Goal: Task Accomplishment & Management: Use online tool/utility

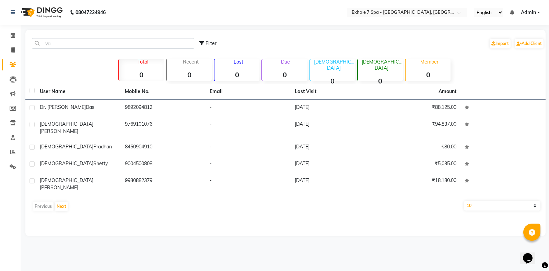
type input "v"
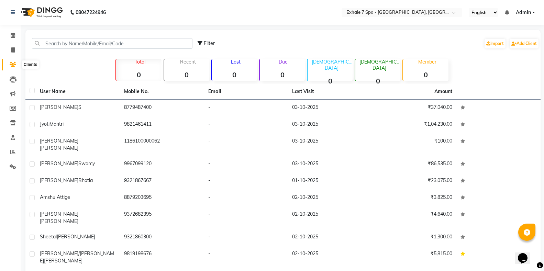
click at [19, 65] on span at bounding box center [13, 65] width 12 height 8
click at [16, 48] on span at bounding box center [13, 50] width 12 height 8
select select "service"
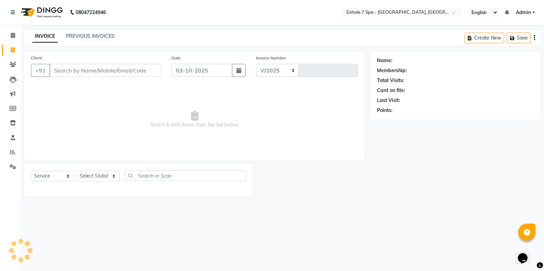
select select "4480"
type input "1820"
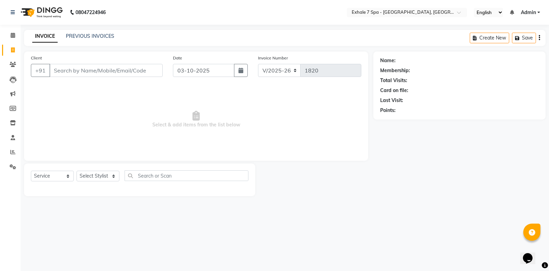
click at [86, 183] on div "Select Service Product Membership Package Voucher Prepaid Gift Card Select Styl…" at bounding box center [140, 178] width 218 height 16
click at [90, 175] on select "Select Stylist" at bounding box center [98, 176] width 43 height 11
select select "64938"
click at [77, 171] on select "Select Stylist [PERSON_NAME] [PERSON_NAME] Faraheem [PERSON_NAME] [PERSON_NAME]…" at bounding box center [98, 176] width 43 height 11
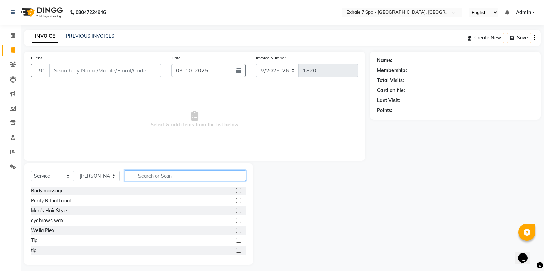
click at [138, 176] on input "text" at bounding box center [185, 175] width 121 height 11
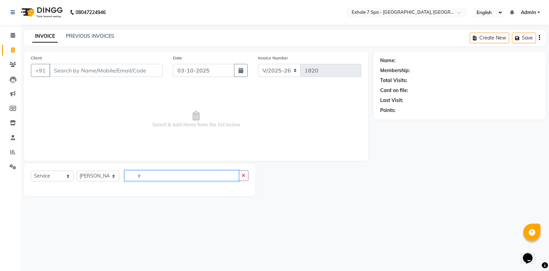
type input "i"
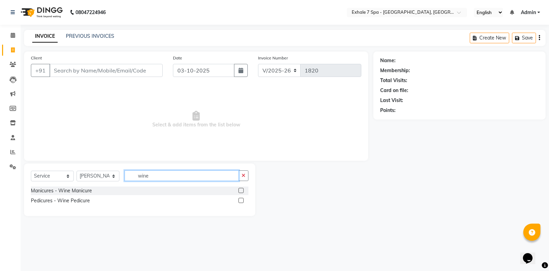
type input "wine"
click at [239, 201] on label at bounding box center [241, 200] width 5 height 5
click at [239, 201] on input "checkbox" at bounding box center [241, 200] width 4 height 4
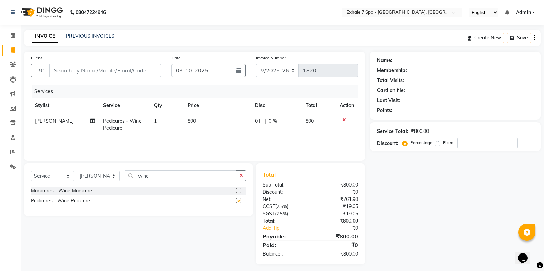
checkbox input "false"
click at [245, 175] on button "button" at bounding box center [241, 175] width 10 height 11
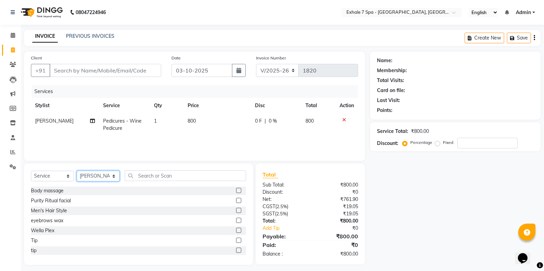
click at [83, 173] on select "Select Stylist [PERSON_NAME] [PERSON_NAME] Faraheem [PERSON_NAME] [PERSON_NAME]…" at bounding box center [98, 176] width 43 height 11
click at [77, 171] on select "Select Stylist [PERSON_NAME] [PERSON_NAME] Faraheem [PERSON_NAME] [PERSON_NAME]…" at bounding box center [98, 176] width 43 height 11
click at [99, 174] on select "Select Stylist [PERSON_NAME] [PERSON_NAME] Faraheem [PERSON_NAME] [PERSON_NAME]…" at bounding box center [98, 176] width 43 height 11
select select "71278"
click at [77, 171] on select "Select Stylist [PERSON_NAME] [PERSON_NAME] Faraheem [PERSON_NAME] [PERSON_NAME]…" at bounding box center [98, 176] width 43 height 11
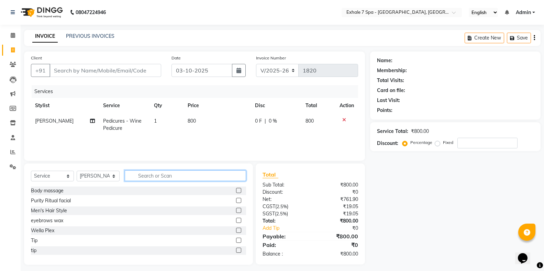
click at [135, 173] on input "text" at bounding box center [185, 175] width 121 height 11
type input "essen"
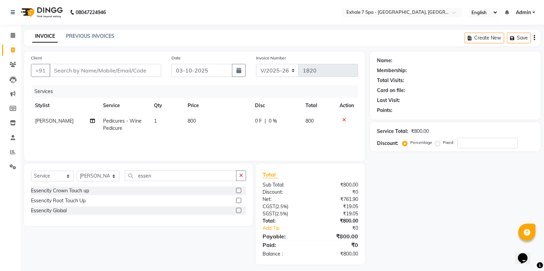
click at [237, 201] on label at bounding box center [238, 200] width 5 height 5
click at [237, 201] on input "checkbox" at bounding box center [238, 200] width 4 height 4
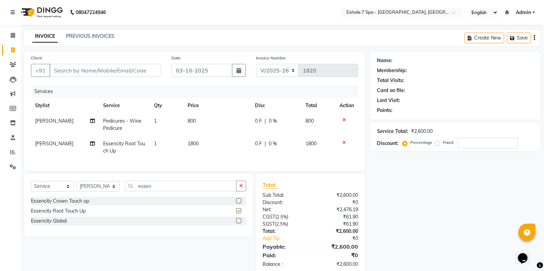
checkbox input "false"
click at [71, 74] on input "Client" at bounding box center [105, 70] width 112 height 13
type input "c"
type input "0"
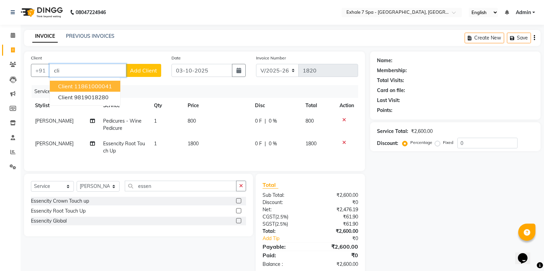
click at [75, 86] on ngb-highlight "11861000041" at bounding box center [93, 86] width 38 height 7
type input "11861000041"
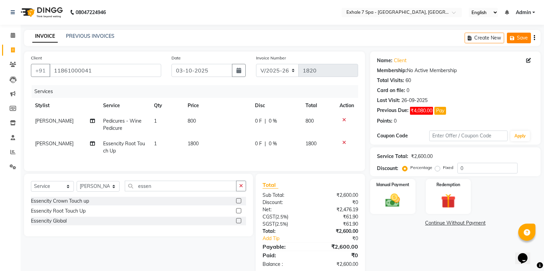
click at [525, 38] on button "Save" at bounding box center [518, 38] width 24 height 11
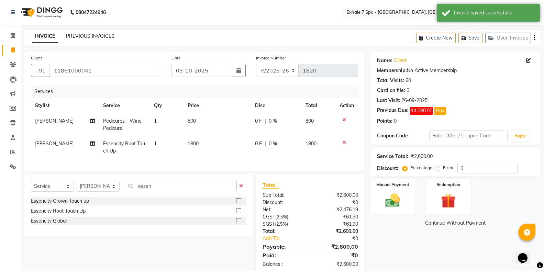
click at [71, 35] on link "PREVIOUS INVOICES" at bounding box center [90, 36] width 48 height 6
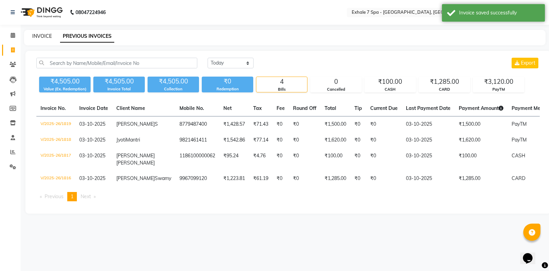
click at [40, 35] on link "INVOICE" at bounding box center [42, 36] width 20 height 6
select select "4480"
select select "service"
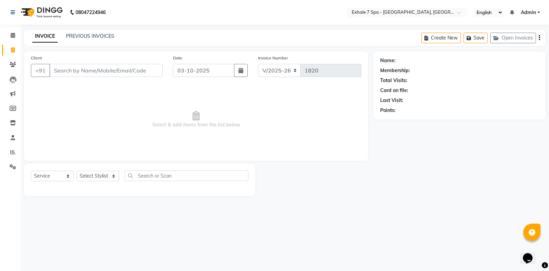
click at [96, 70] on input "Client" at bounding box center [105, 70] width 113 height 13
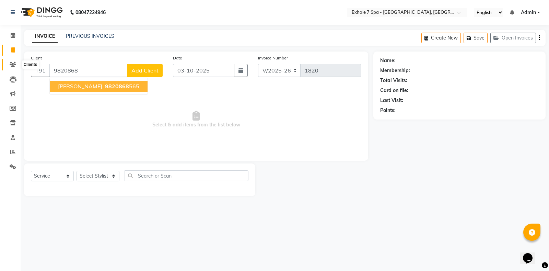
type input "9820868"
click at [14, 65] on icon at bounding box center [13, 64] width 7 height 5
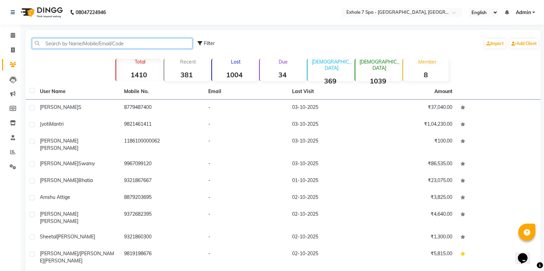
click at [67, 41] on input "text" at bounding box center [112, 43] width 160 height 11
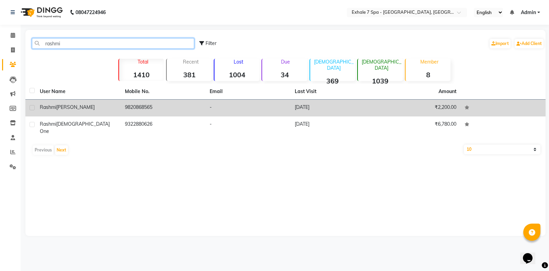
type input "rashmi"
click at [76, 106] on span "[PERSON_NAME]" at bounding box center [75, 107] width 38 height 6
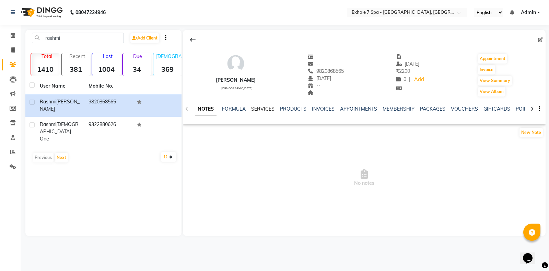
click at [263, 106] on link "SERVICES" at bounding box center [262, 109] width 23 height 6
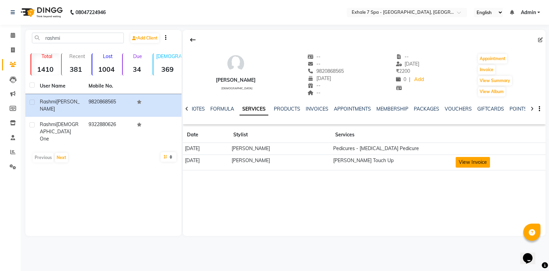
click at [482, 164] on button "View Invoice" at bounding box center [473, 162] width 34 height 11
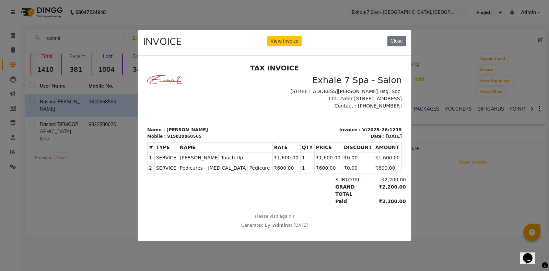
click at [363, 32] on div "INVOICE View Invoice Close" at bounding box center [275, 43] width 274 height 26
click at [394, 39] on button "Close" at bounding box center [397, 41] width 19 height 11
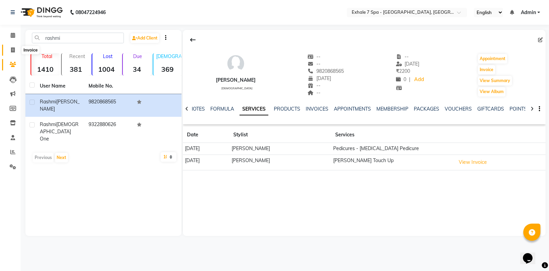
click at [12, 51] on icon at bounding box center [13, 49] width 4 height 5
select select "service"
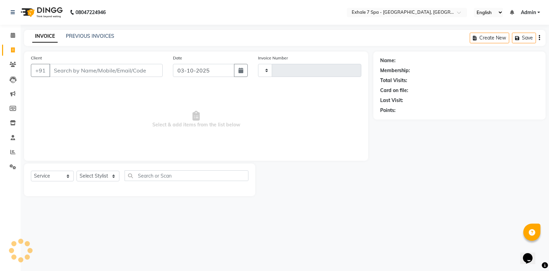
type input "1820"
select select "4480"
click at [522, 39] on button "Open Invoices" at bounding box center [514, 38] width 46 height 11
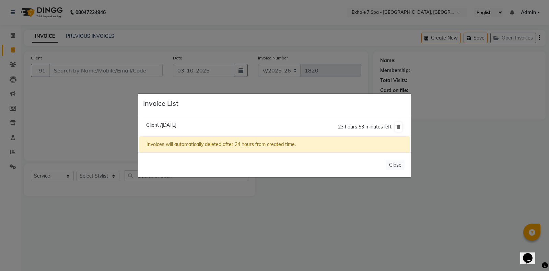
click at [176, 125] on span "Client /[DATE]" at bounding box center [161, 125] width 30 height 6
type input "11861000041"
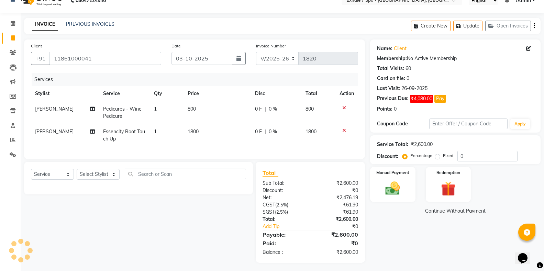
scroll to position [20, 0]
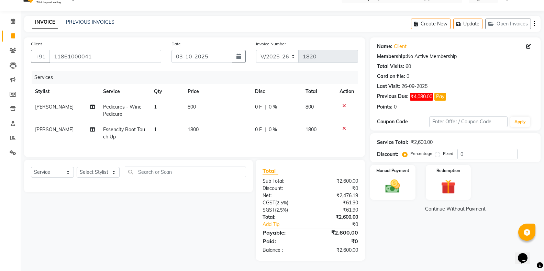
click at [343, 126] on icon at bounding box center [344, 128] width 4 height 5
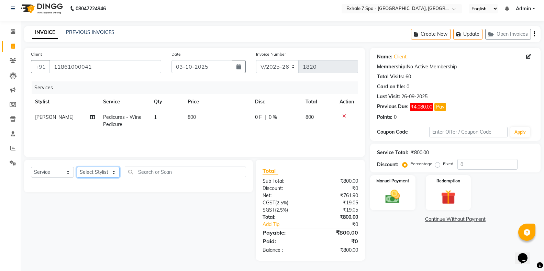
drag, startPoint x: 91, startPoint y: 172, endPoint x: 91, endPoint y: 167, distance: 4.8
click at [91, 172] on select "Select Stylist [PERSON_NAME] [PERSON_NAME] Faraheem [PERSON_NAME] [PERSON_NAME]…" at bounding box center [98, 172] width 43 height 11
select select "71278"
click at [77, 167] on select "Select Stylist [PERSON_NAME] [PERSON_NAME] Faraheem [PERSON_NAME] [PERSON_NAME]…" at bounding box center [98, 172] width 43 height 11
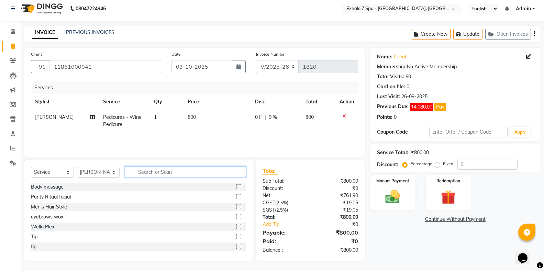
click at [150, 170] on input "text" at bounding box center [185, 172] width 121 height 11
type input "abs"
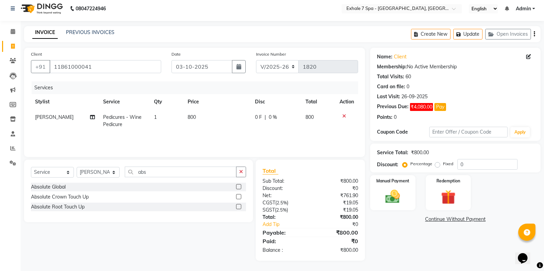
click at [238, 207] on label at bounding box center [238, 206] width 5 height 5
click at [238, 207] on input "checkbox" at bounding box center [238, 207] width 4 height 4
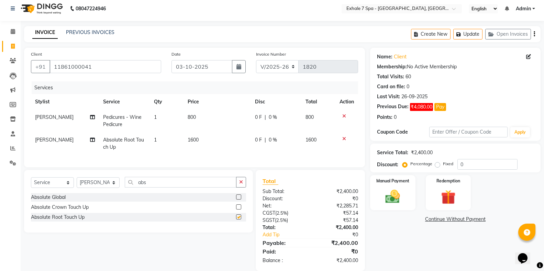
checkbox input "false"
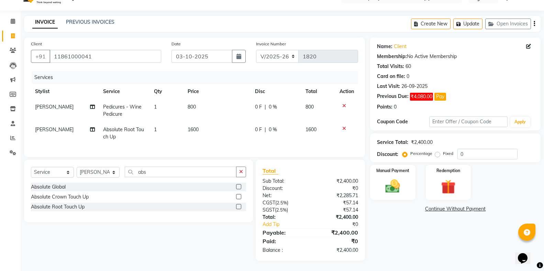
scroll to position [20, 0]
click at [100, 50] on input "11861000041" at bounding box center [105, 56] width 112 height 13
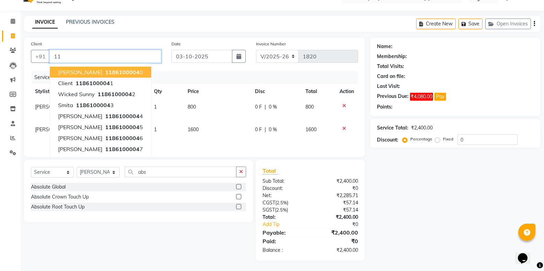
type input "1"
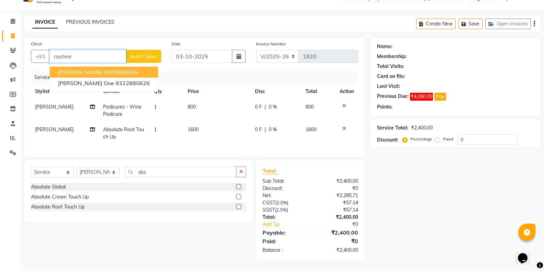
click at [97, 69] on span "[PERSON_NAME]" at bounding box center [80, 72] width 44 height 7
type input "9820868565"
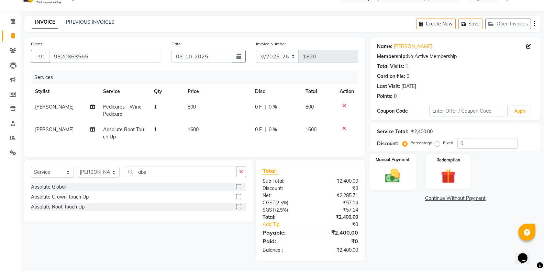
click at [406, 177] on div "Manual Payment" at bounding box center [392, 171] width 47 height 37
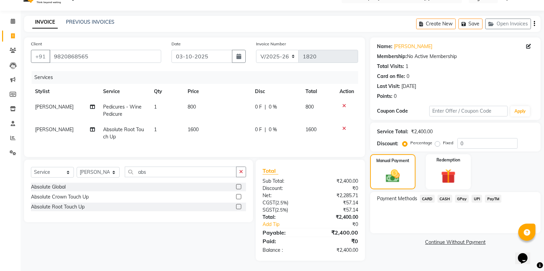
click at [449, 195] on span "CASH" at bounding box center [444, 199] width 15 height 8
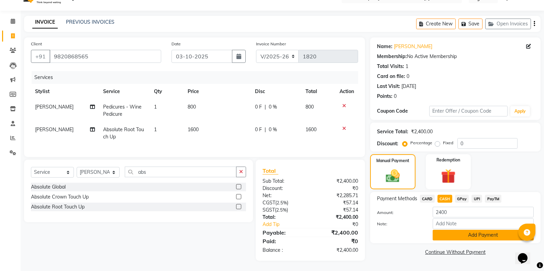
click at [448, 230] on button "Add Payment" at bounding box center [482, 235] width 101 height 11
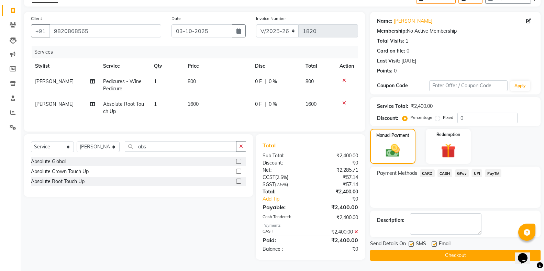
scroll to position [44, 0]
drag, startPoint x: 408, startPoint y: 239, endPoint x: 414, endPoint y: 247, distance: 10.3
click at [408, 241] on label at bounding box center [410, 243] width 5 height 5
click at [408, 242] on input "checkbox" at bounding box center [410, 244] width 4 height 4
checkbox input "false"
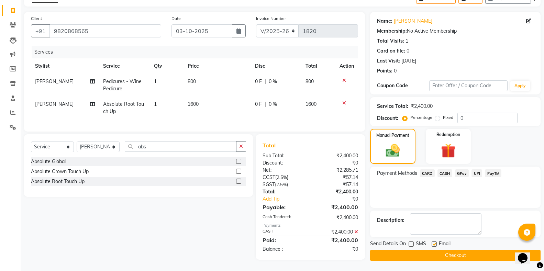
click at [415, 250] on button "Checkout" at bounding box center [455, 255] width 170 height 11
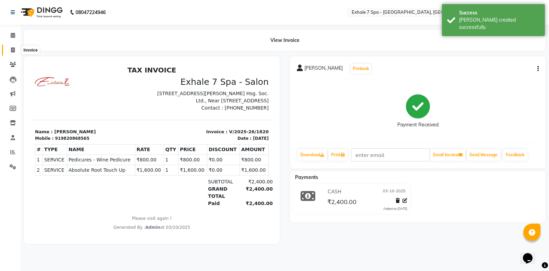
click at [7, 52] on span at bounding box center [13, 50] width 12 height 8
select select "service"
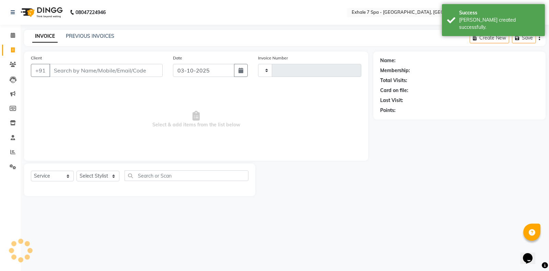
type input "1821"
select select "4480"
click at [83, 37] on link "PREVIOUS INVOICES" at bounding box center [90, 36] width 48 height 6
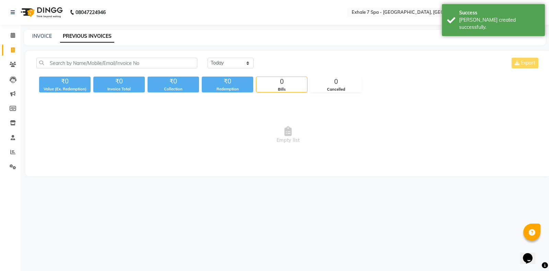
click at [83, 37] on link "PREVIOUS INVOICES" at bounding box center [87, 36] width 54 height 12
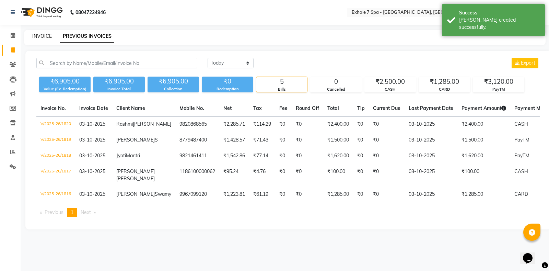
click at [39, 35] on link "INVOICE" at bounding box center [42, 36] width 20 height 6
select select "service"
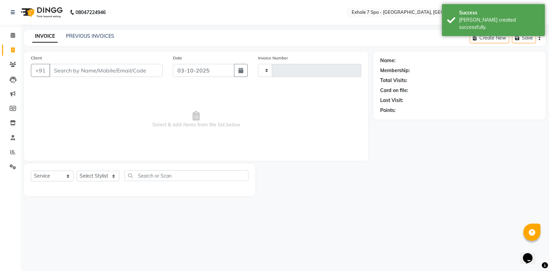
type input "1821"
select select "4480"
click at [98, 38] on link "PREVIOUS INVOICES" at bounding box center [90, 36] width 48 height 6
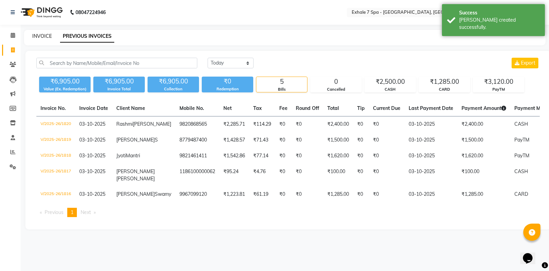
click at [42, 37] on link "INVOICE" at bounding box center [42, 36] width 20 height 6
select select "service"
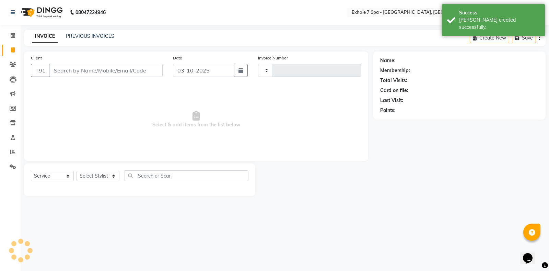
type input "1821"
select select "4480"
